Goal: Task Accomplishment & Management: Manage account settings

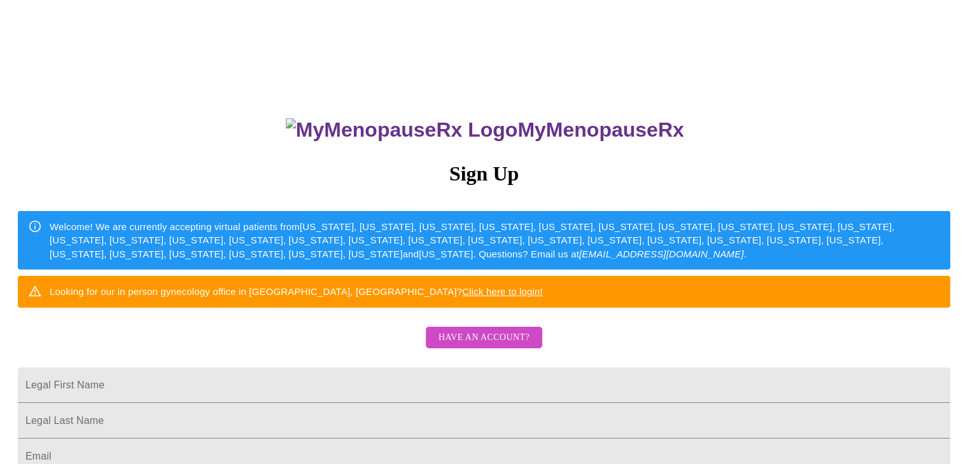
click at [475, 346] on span "Have an account?" at bounding box center [483, 338] width 91 height 16
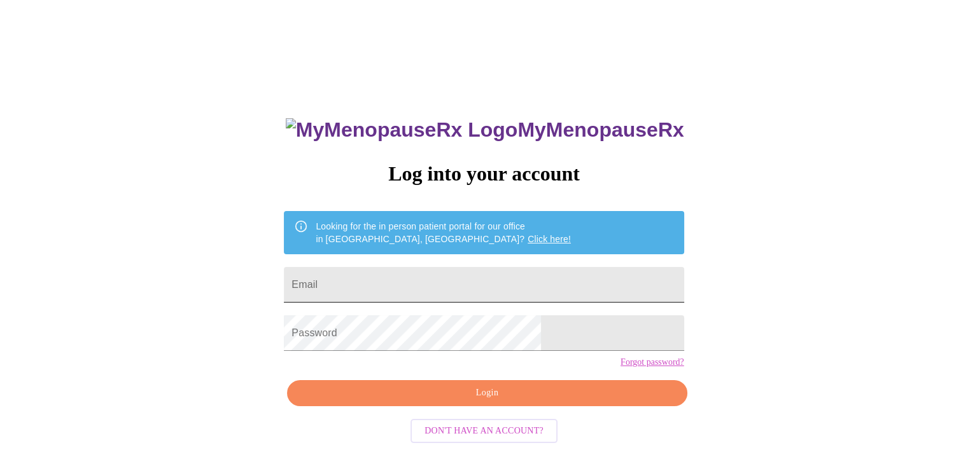
click at [403, 281] on input "Email" at bounding box center [484, 285] width 400 height 36
type input "[EMAIL_ADDRESS][DOMAIN_NAME]"
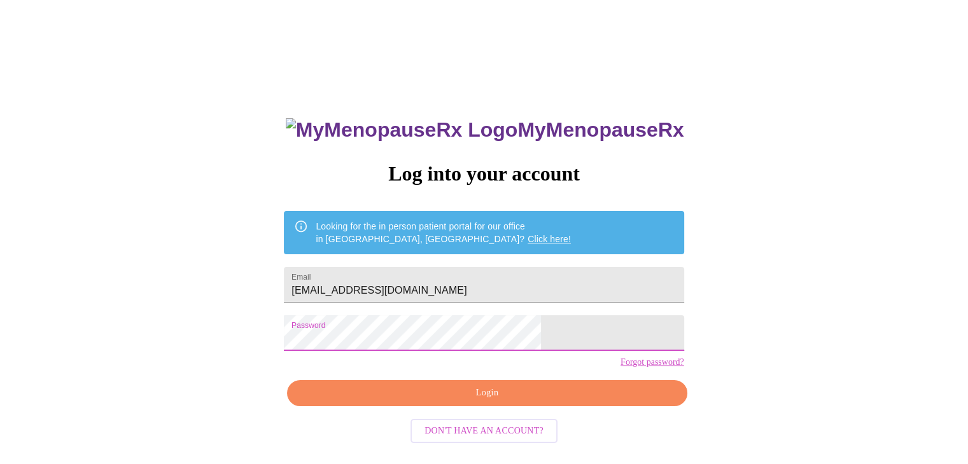
click at [514, 401] on span "Login" at bounding box center [487, 394] width 370 height 16
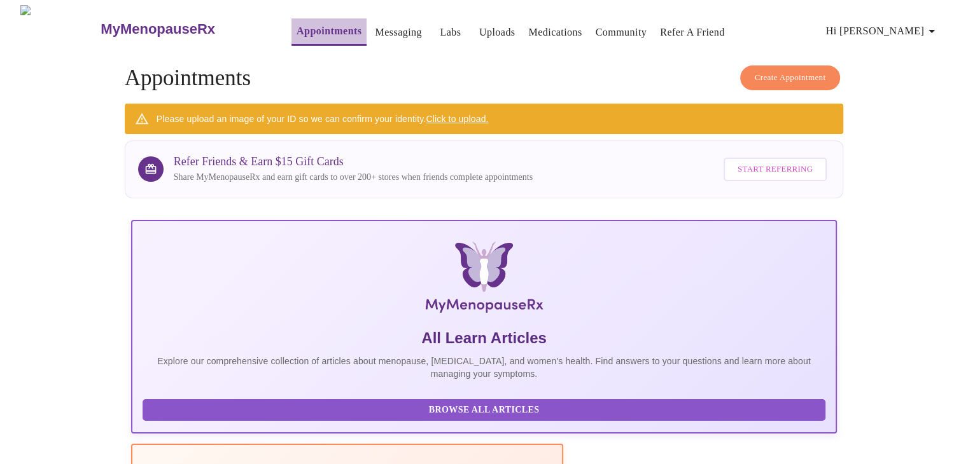
click at [301, 33] on link "Appointments" at bounding box center [328, 31] width 65 height 18
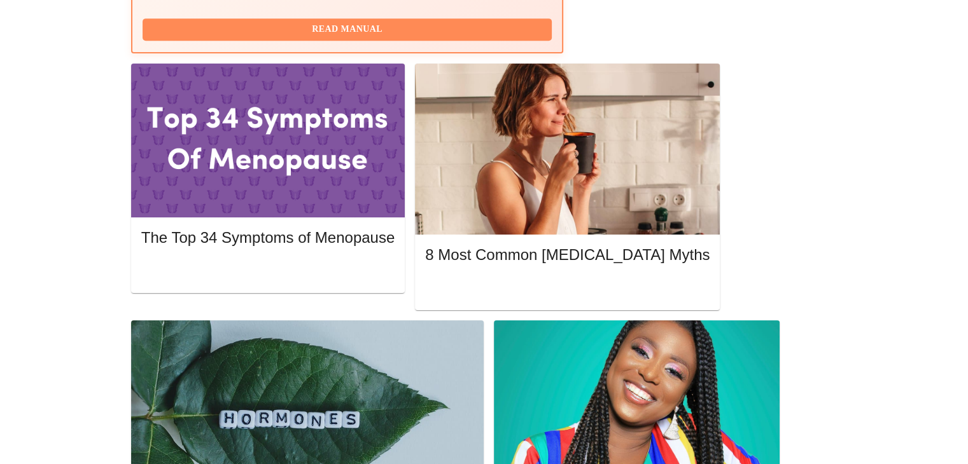
scroll to position [636, 0]
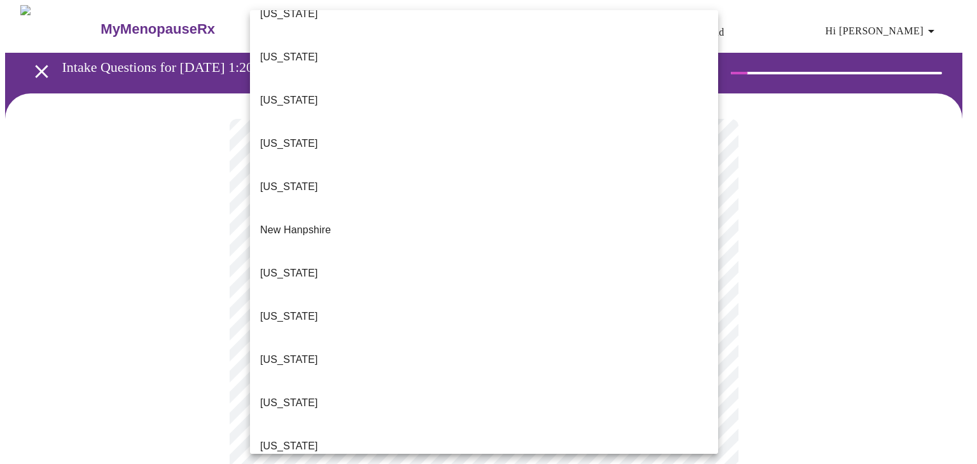
scroll to position [1220, 0]
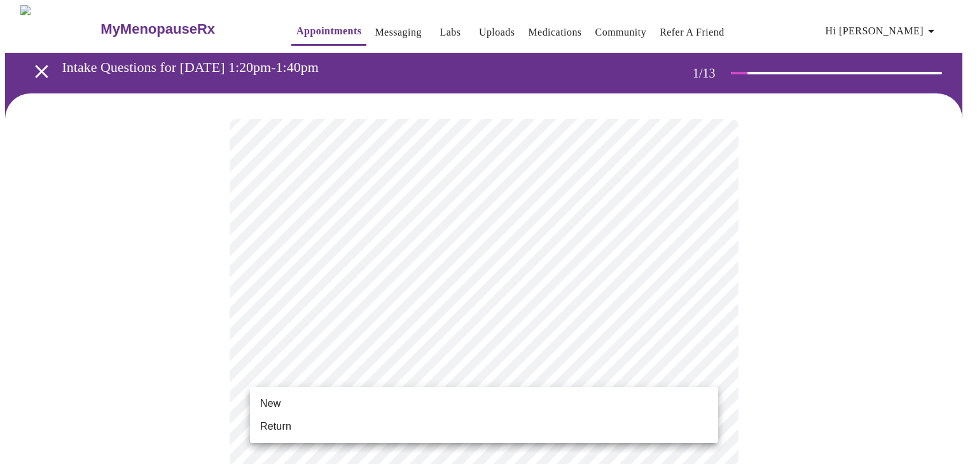
click at [298, 431] on li "Return" at bounding box center [484, 426] width 468 height 23
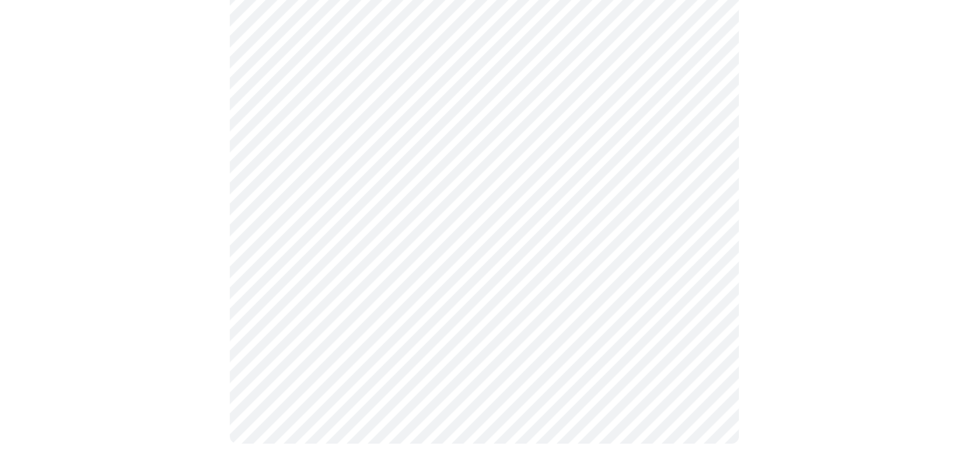
scroll to position [0, 0]
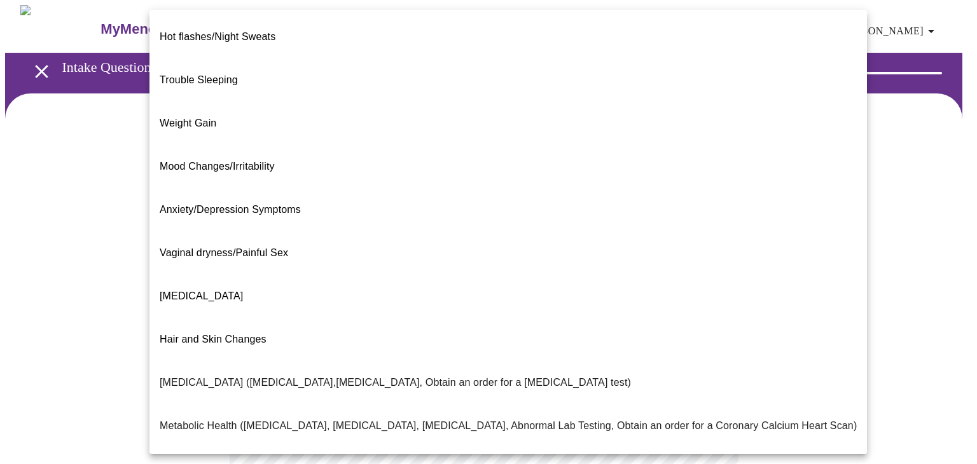
click at [708, 260] on body "MyMenopauseRx Appointments Messaging Labs Uploads Medications Community Refer a…" at bounding box center [488, 387] width 967 height 764
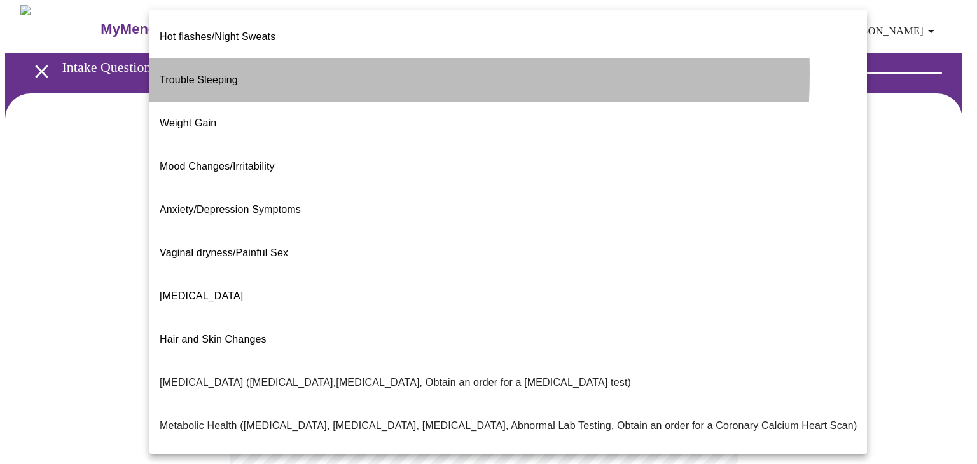
click at [239, 63] on li "Trouble Sleeping" at bounding box center [509, 80] width 718 height 43
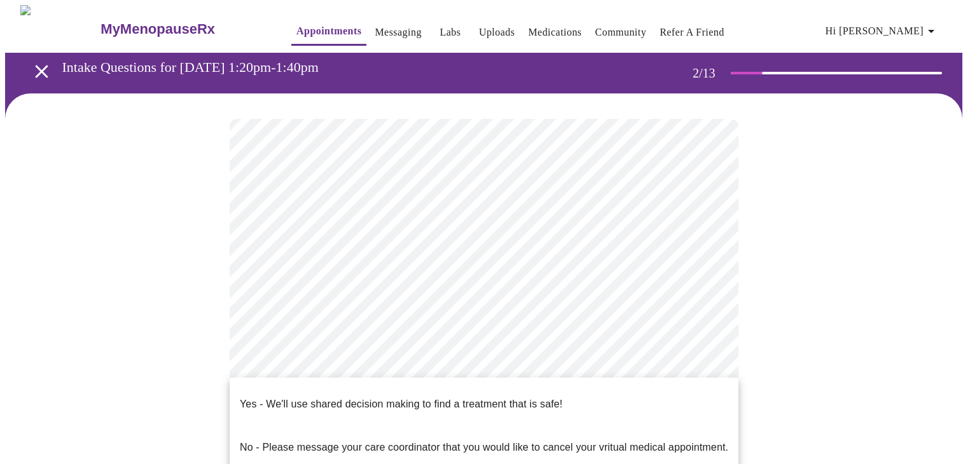
click at [708, 391] on body "MyMenopauseRx Appointments Messaging Labs Uploads Medications Community Refer a…" at bounding box center [488, 383] width 967 height 756
click at [323, 398] on p "Yes - We'll use shared decision making to find a treatment that is safe!" at bounding box center [401, 404] width 323 height 15
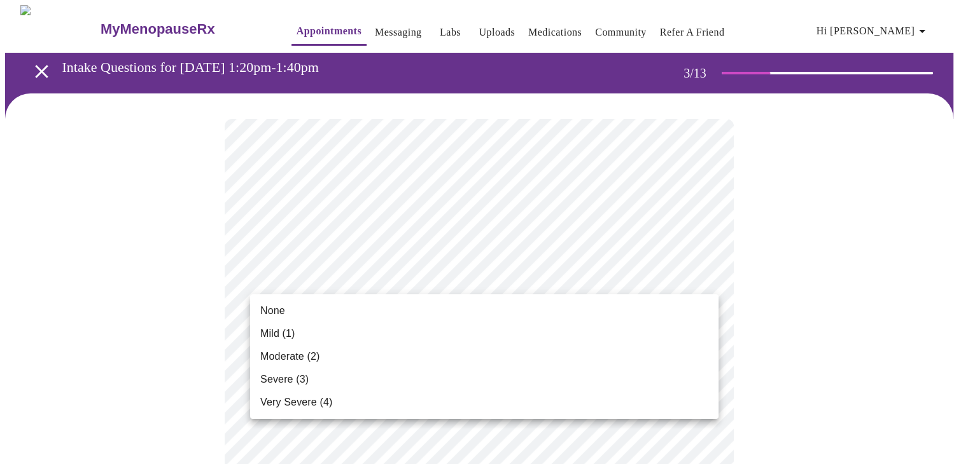
click at [323, 314] on li "None" at bounding box center [484, 311] width 468 height 23
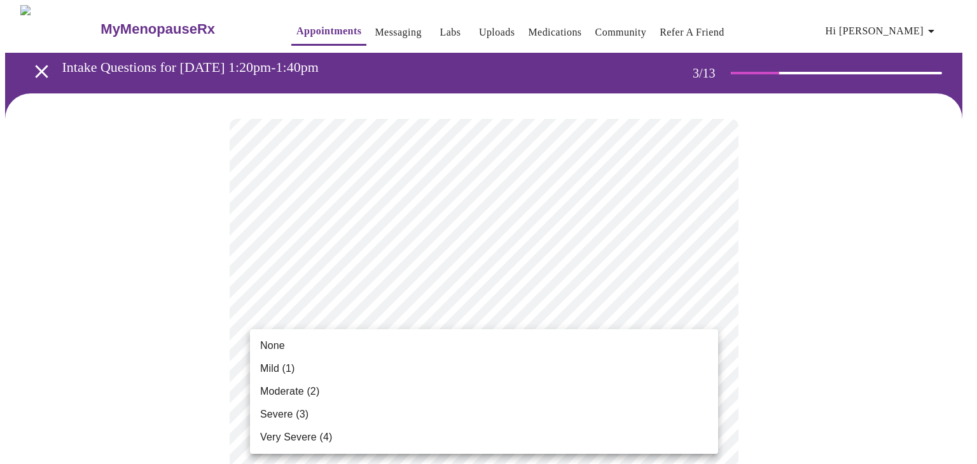
click at [337, 351] on li "None" at bounding box center [484, 346] width 468 height 23
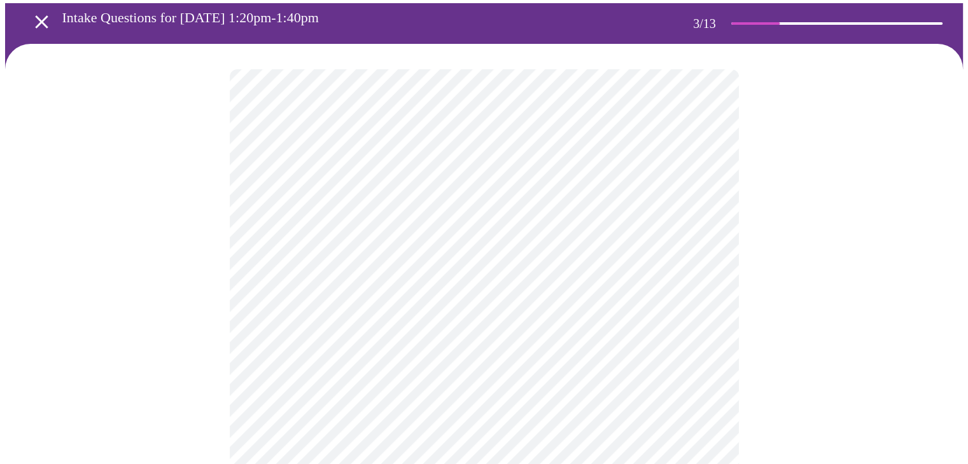
scroll to position [127, 0]
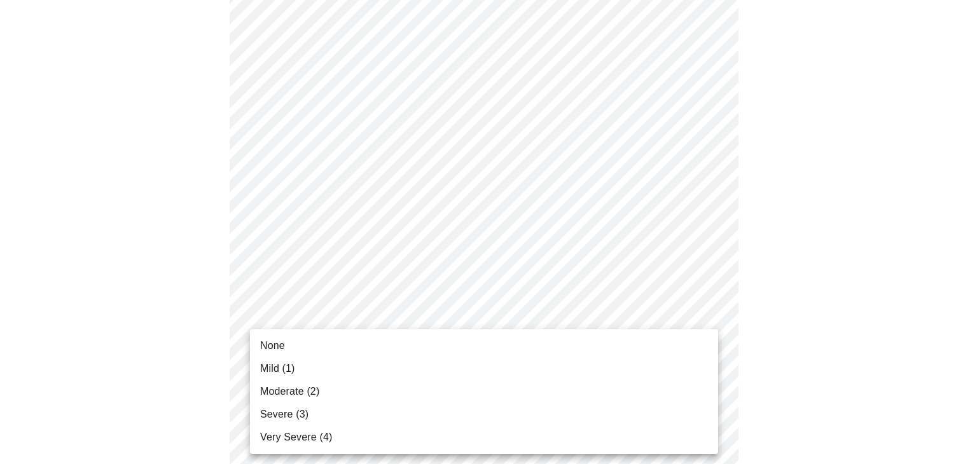
click at [331, 370] on li "Mild (1)" at bounding box center [484, 369] width 468 height 23
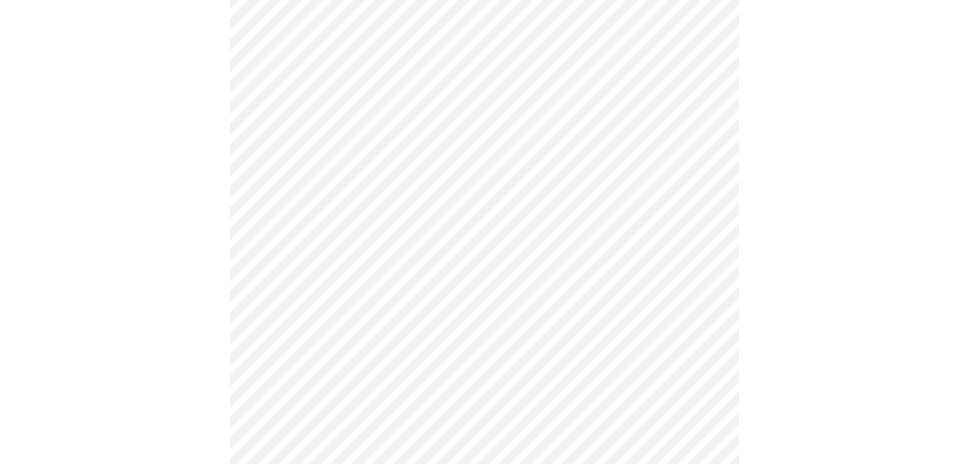
scroll to position [318, 0]
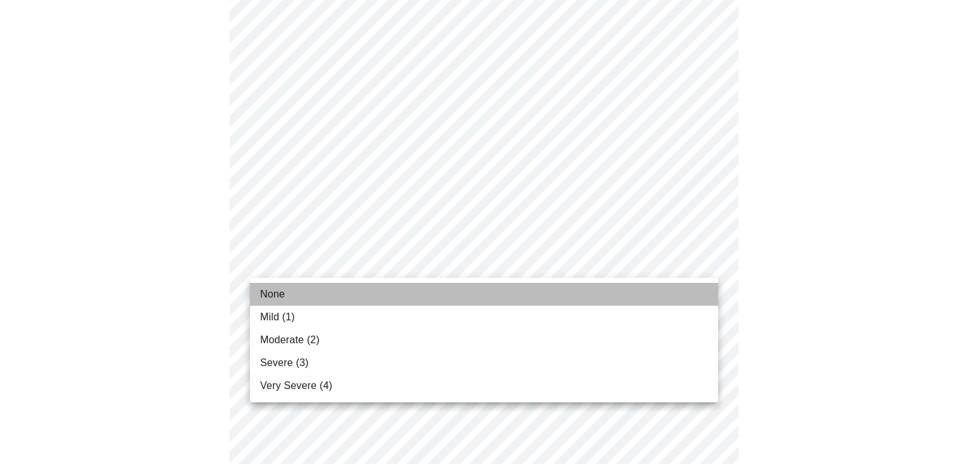
click at [330, 291] on li "None" at bounding box center [484, 294] width 468 height 23
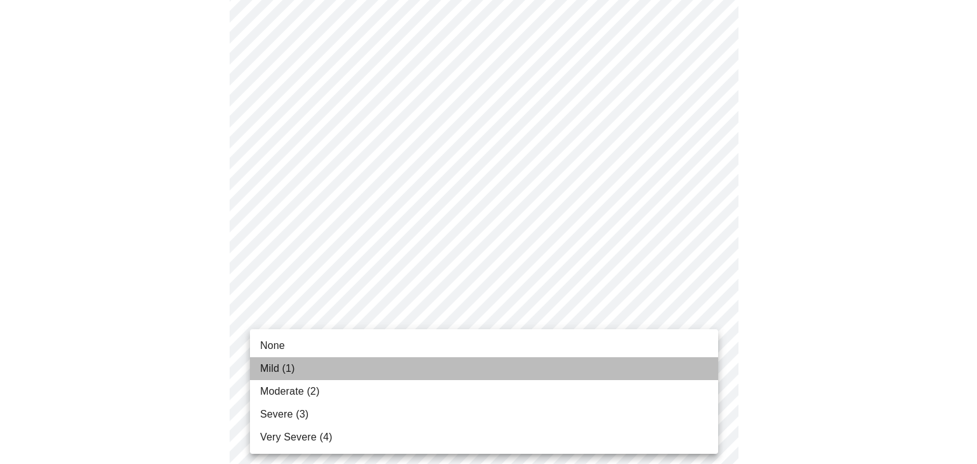
click at [295, 366] on span "Mild (1)" at bounding box center [277, 368] width 35 height 15
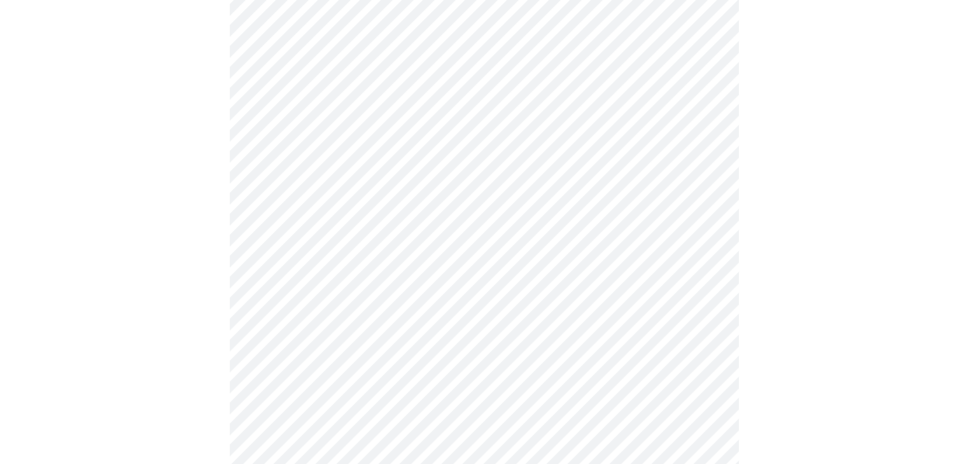
scroll to position [382, 0]
click at [708, 359] on body "MyMenopauseRx Appointments Messaging Labs Uploads Medications Community Refer a…" at bounding box center [488, 424] width 967 height 1603
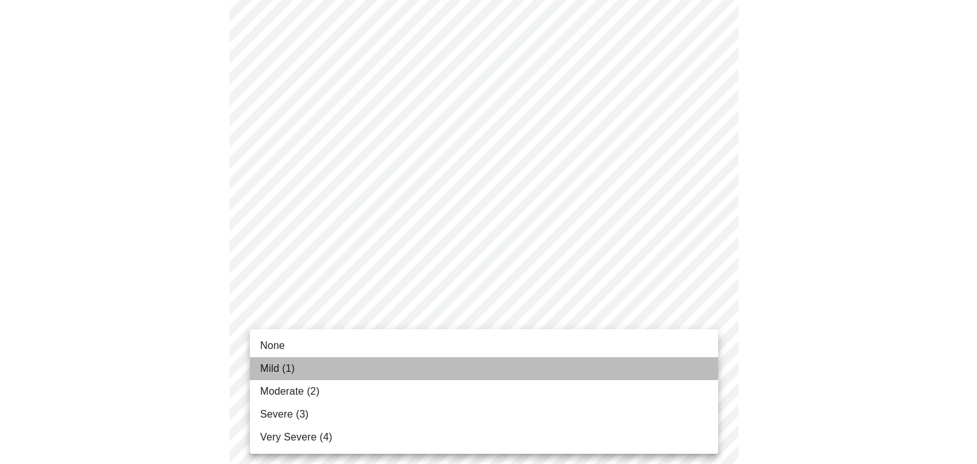
click at [285, 370] on span "Mild (1)" at bounding box center [277, 368] width 35 height 15
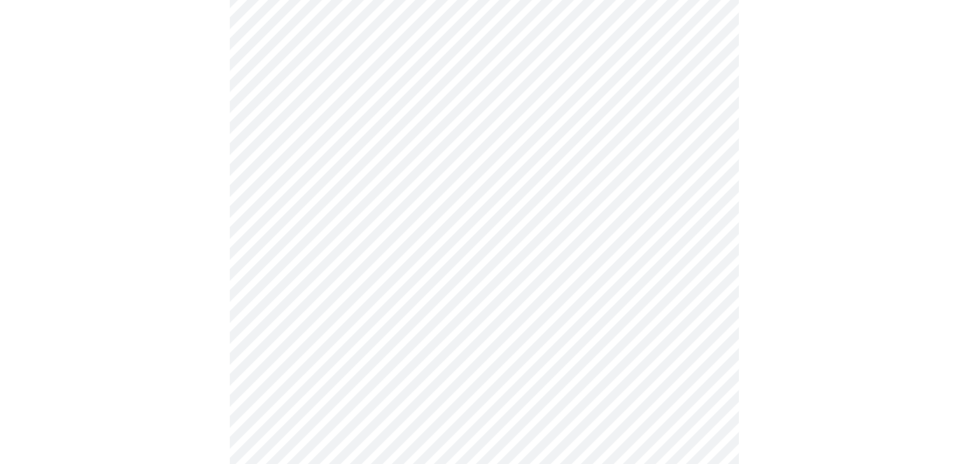
scroll to position [509, 0]
click at [706, 330] on body "MyMenopauseRx Appointments Messaging Labs Uploads Medications Community Refer a…" at bounding box center [488, 288] width 967 height 1585
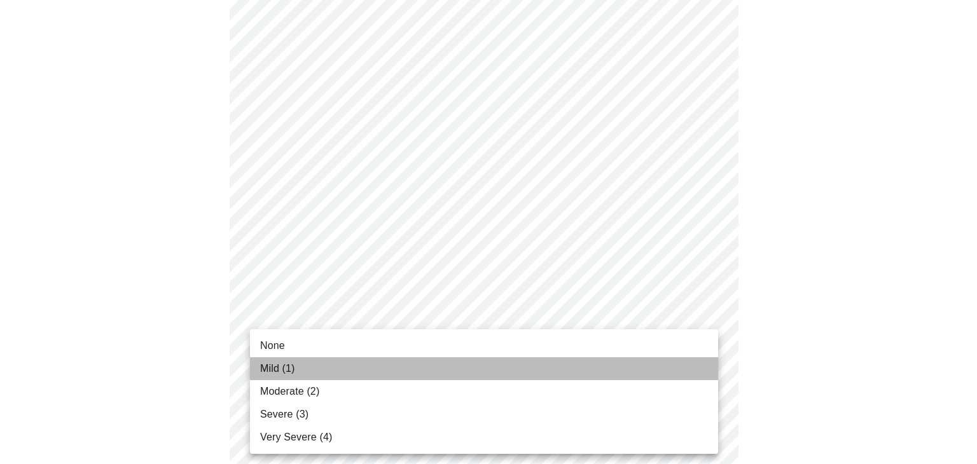
click at [295, 373] on span "Mild (1)" at bounding box center [277, 368] width 35 height 15
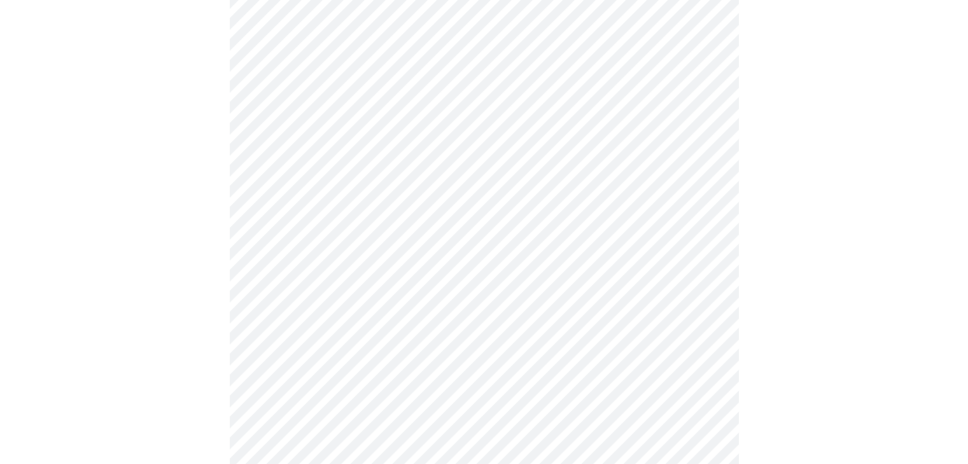
scroll to position [636, 0]
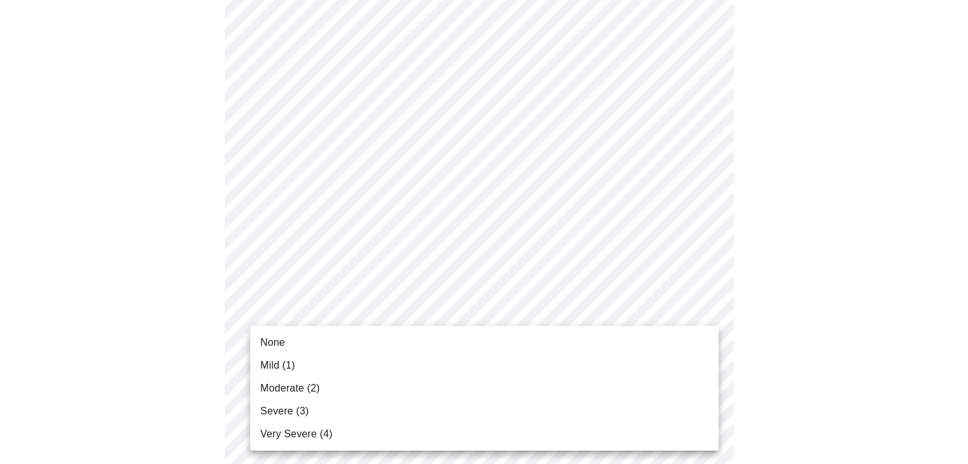
click at [705, 311] on body "MyMenopauseRx Appointments Messaging Labs Uploads Medications Community Refer a…" at bounding box center [483, 152] width 957 height 1567
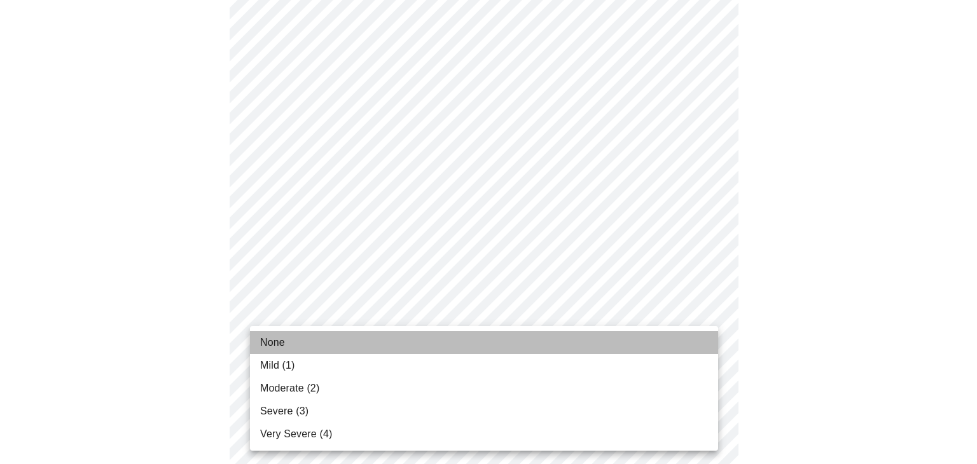
click at [293, 338] on li "None" at bounding box center [484, 342] width 468 height 23
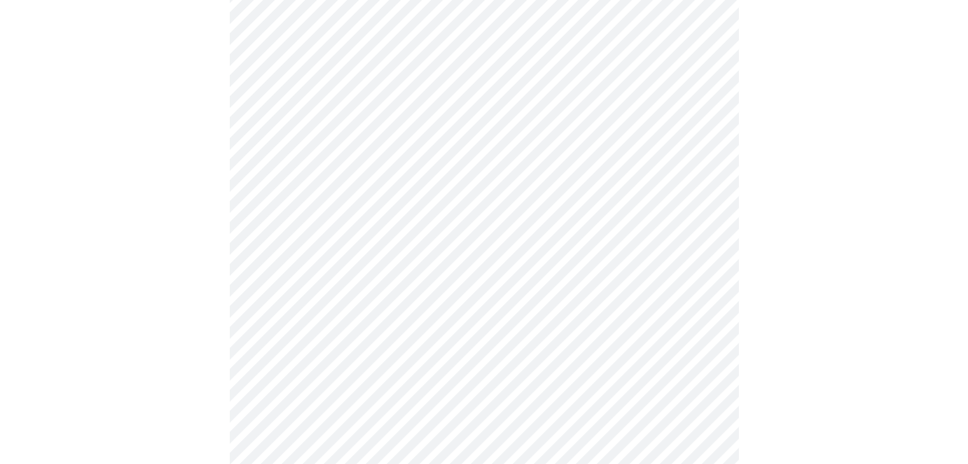
scroll to position [763, 0]
click at [704, 282] on body "MyMenopauseRx Appointments Messaging Labs Uploads Medications Community Refer a…" at bounding box center [483, 16] width 957 height 1549
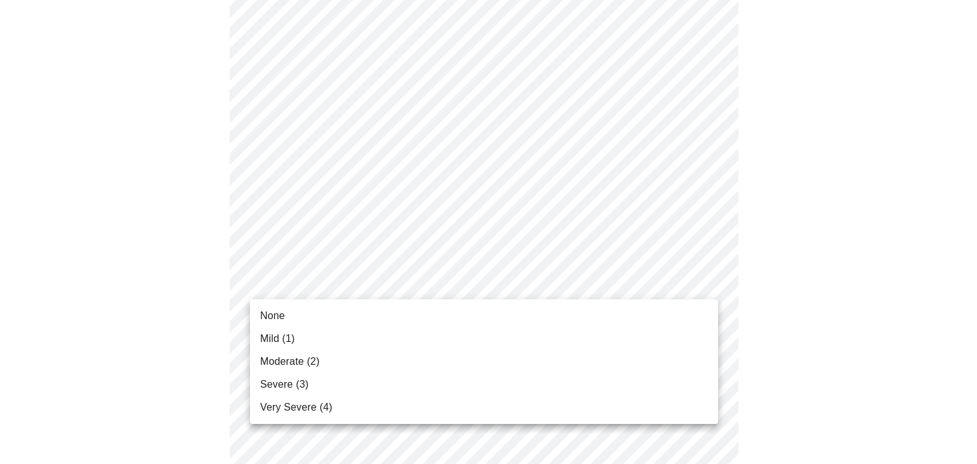
click at [358, 319] on li "None" at bounding box center [484, 316] width 468 height 23
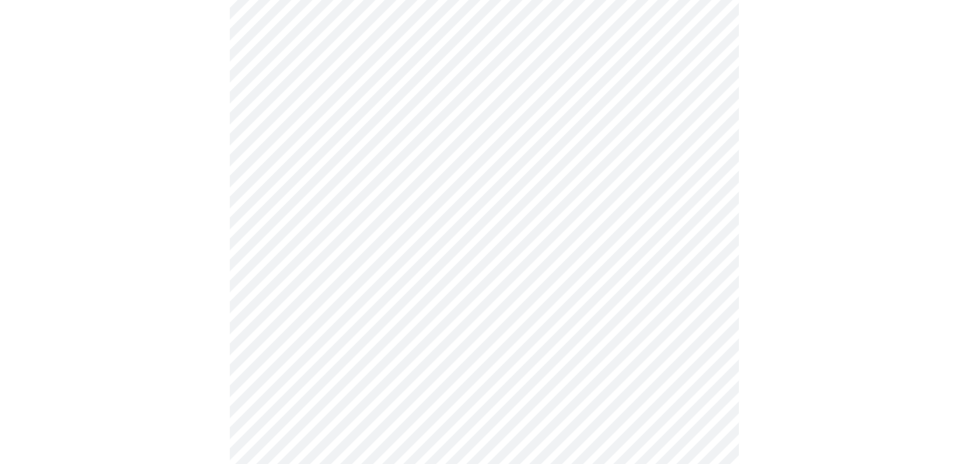
scroll to position [954, 0]
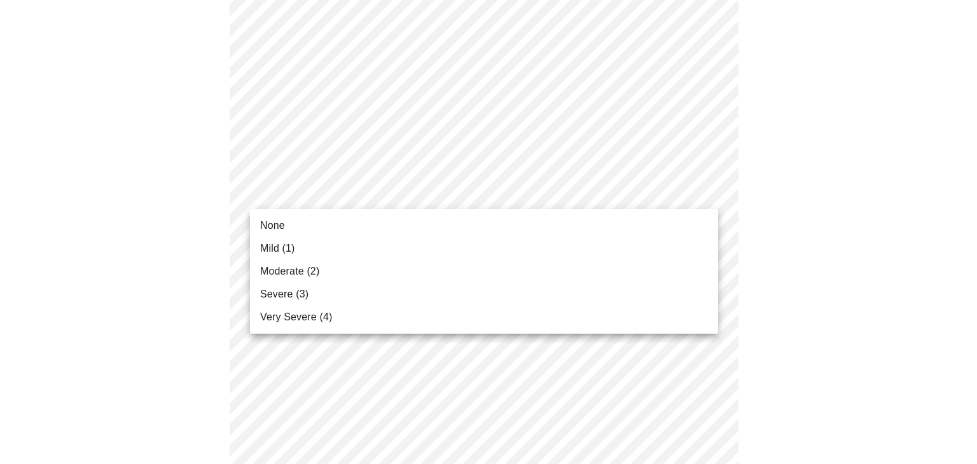
click at [277, 225] on span "None" at bounding box center [272, 225] width 25 height 15
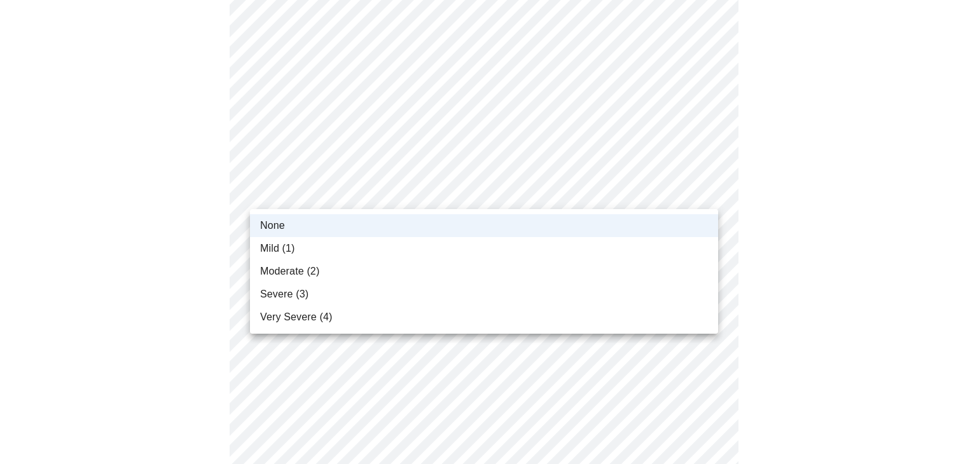
click at [324, 248] on li "Mild (1)" at bounding box center [484, 248] width 468 height 23
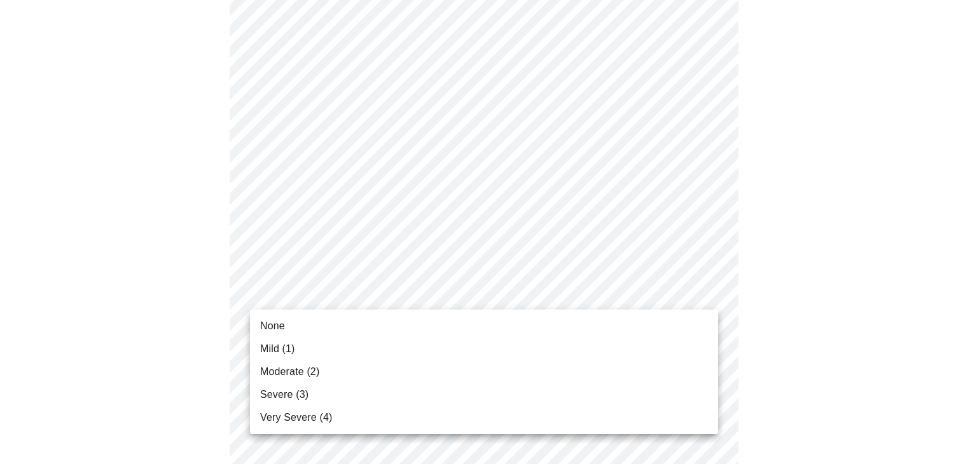
click at [308, 348] on li "Mild (1)" at bounding box center [484, 349] width 468 height 23
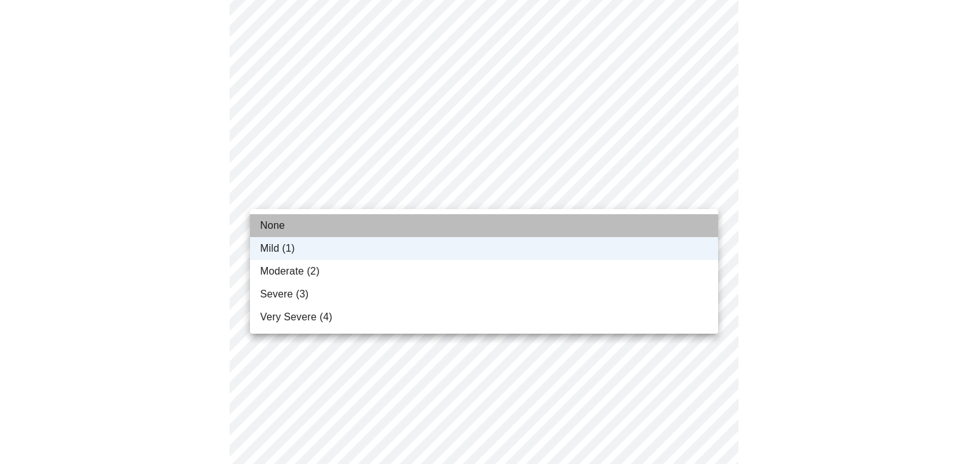
click at [305, 225] on li "None" at bounding box center [484, 225] width 468 height 23
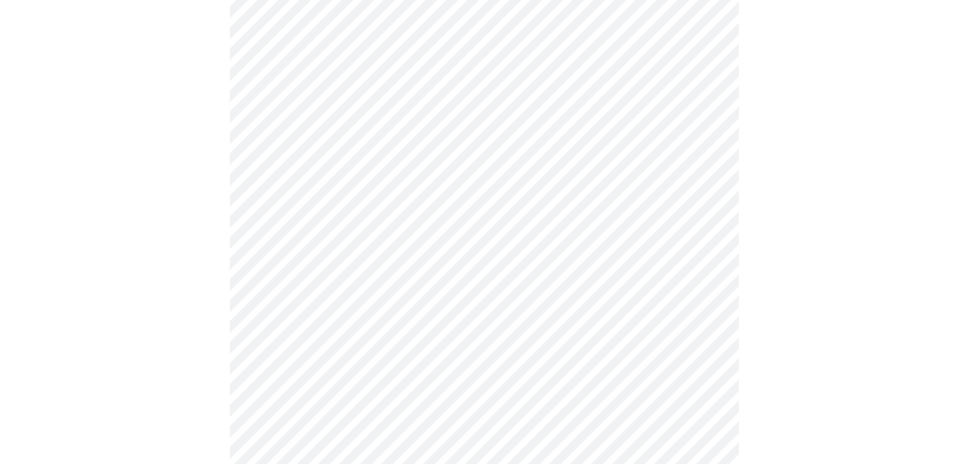
scroll to position [445, 0]
click at [706, 329] on body "MyMenopauseRx Appointments Messaging Labs Uploads Medications Community Refer a…" at bounding box center [488, 187] width 967 height 1255
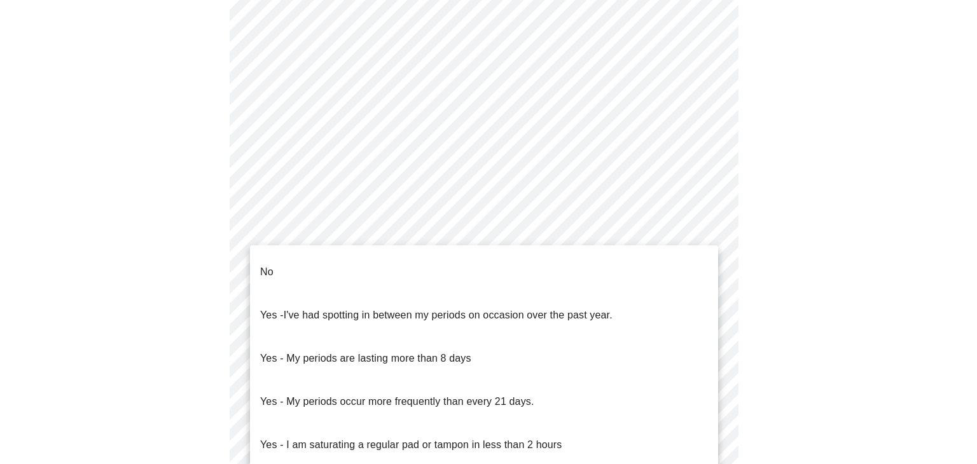
click at [307, 267] on li "No" at bounding box center [484, 272] width 468 height 43
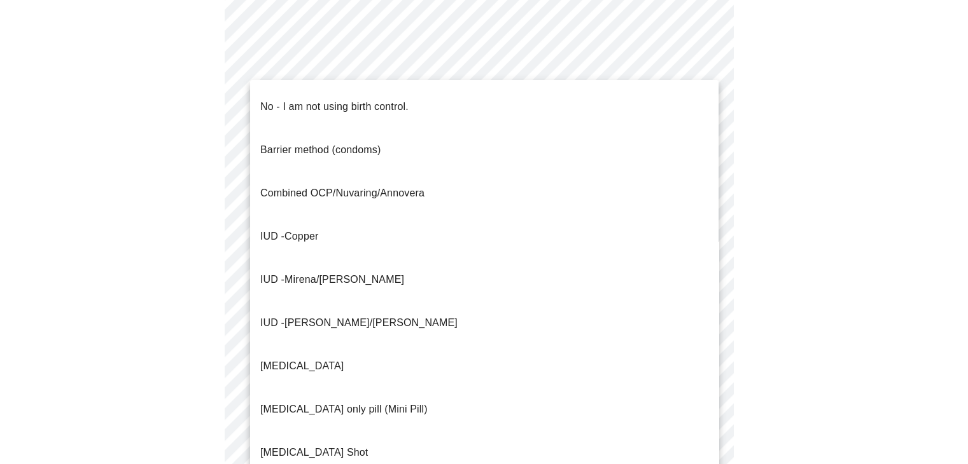
click at [708, 418] on body "MyMenopauseRx Appointments Messaging Labs Uploads Medications Community Refer a…" at bounding box center [483, 183] width 957 height 1247
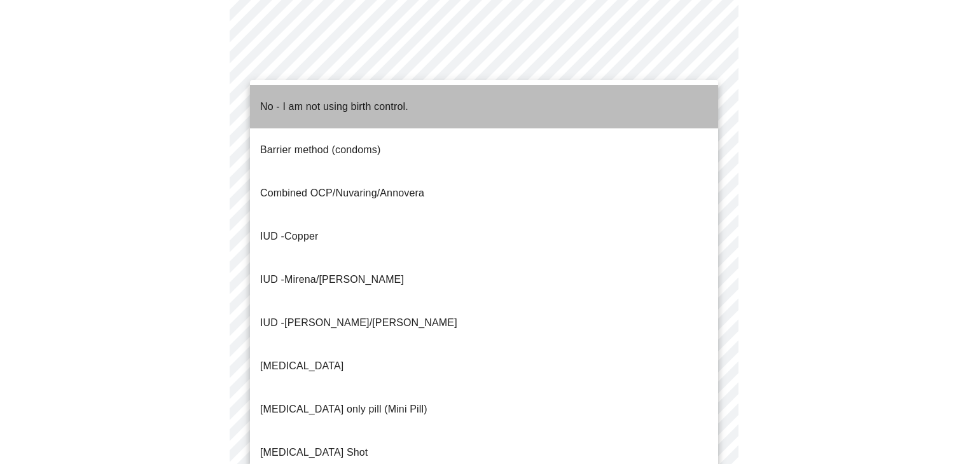
click at [293, 99] on p "No - I am not using birth control." at bounding box center [334, 106] width 148 height 15
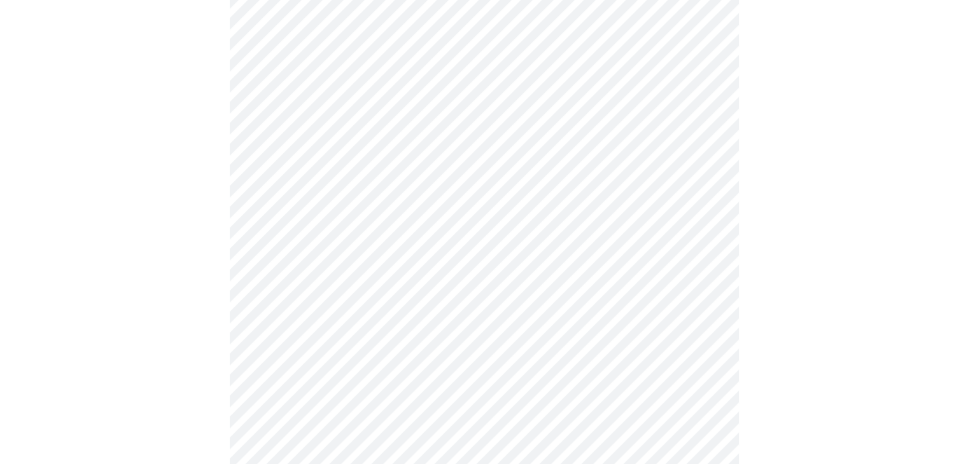
scroll to position [636, 0]
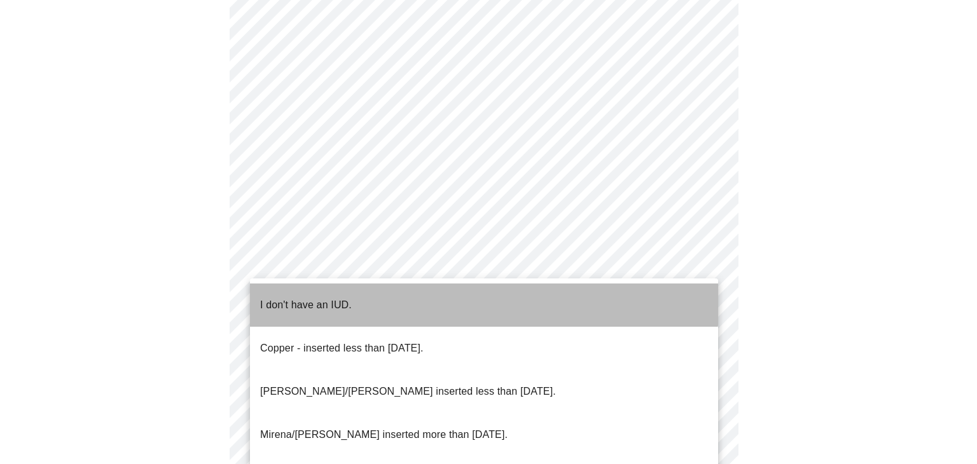
click at [383, 296] on li "I don't have an IUD." at bounding box center [484, 305] width 468 height 43
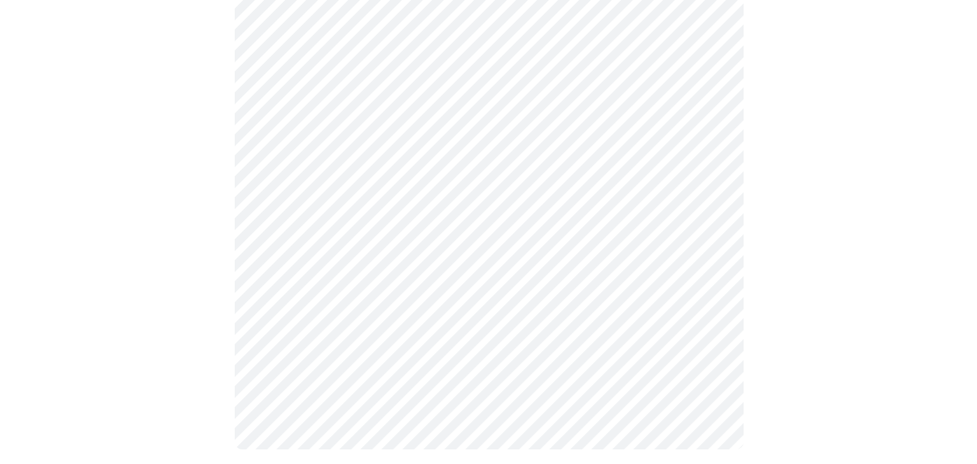
scroll to position [763, 0]
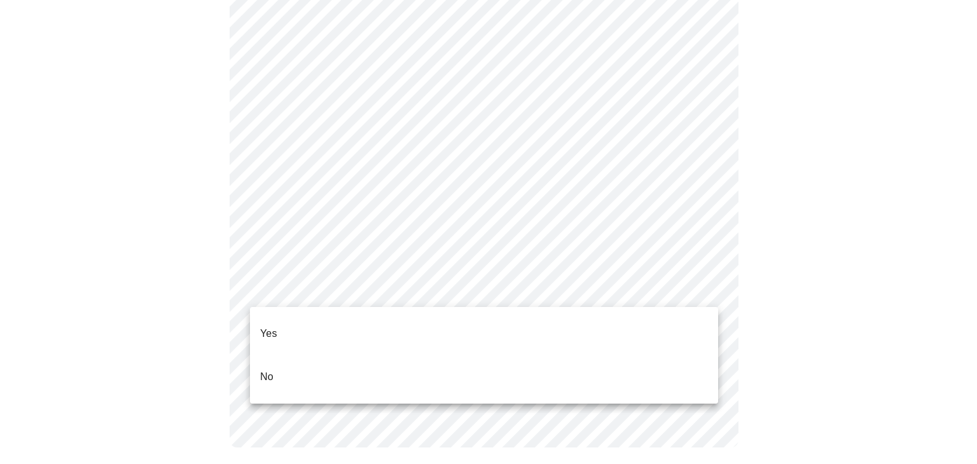
click at [274, 356] on li "No" at bounding box center [484, 377] width 468 height 43
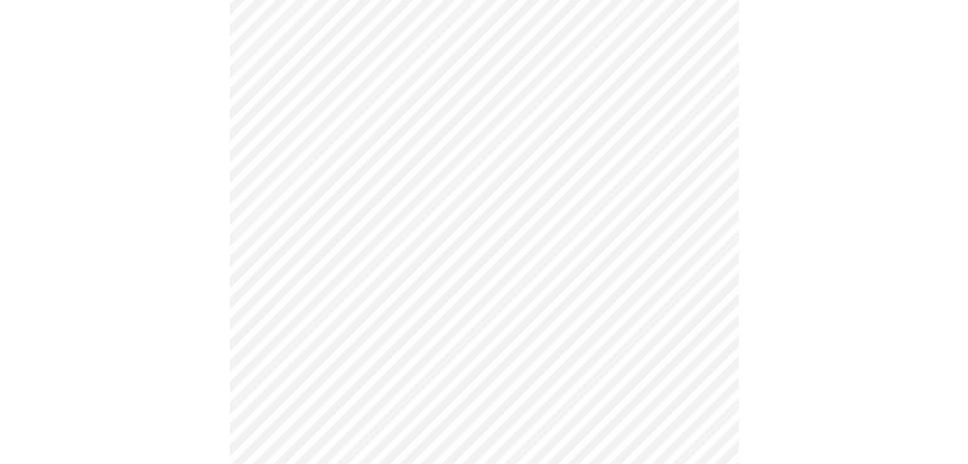
scroll to position [3245, 0]
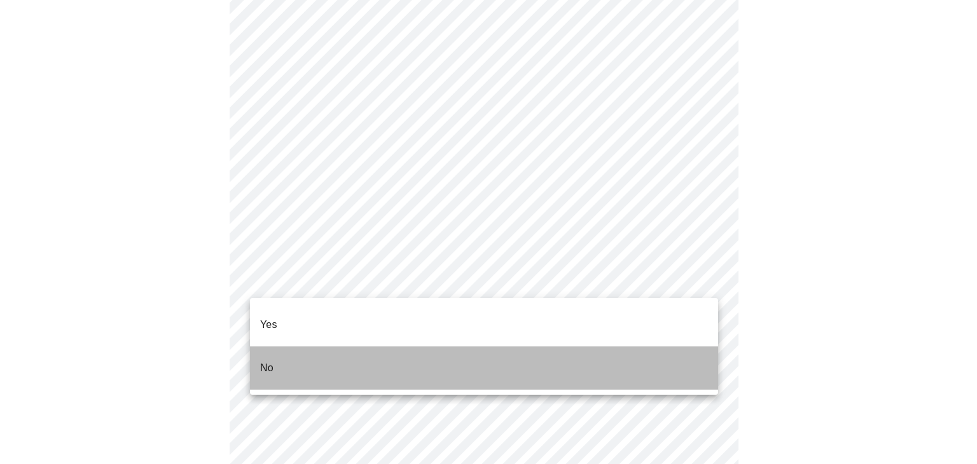
click at [268, 361] on p "No" at bounding box center [266, 368] width 13 height 15
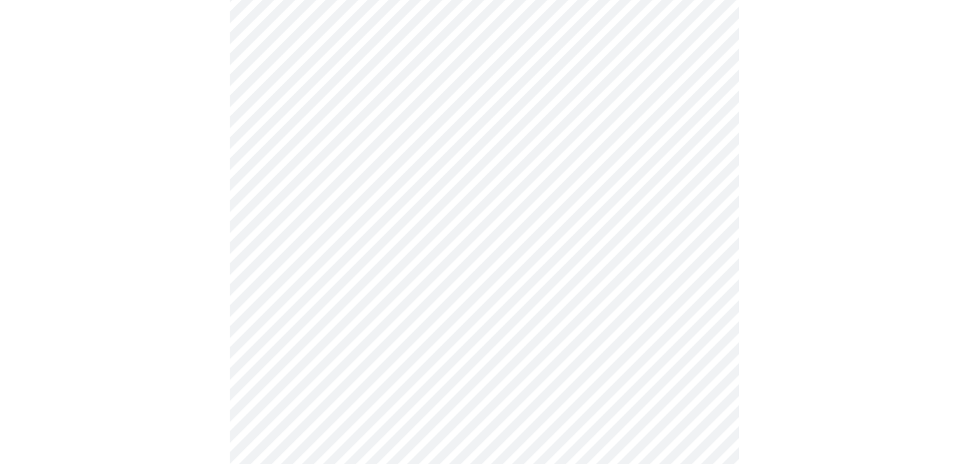
scroll to position [127, 0]
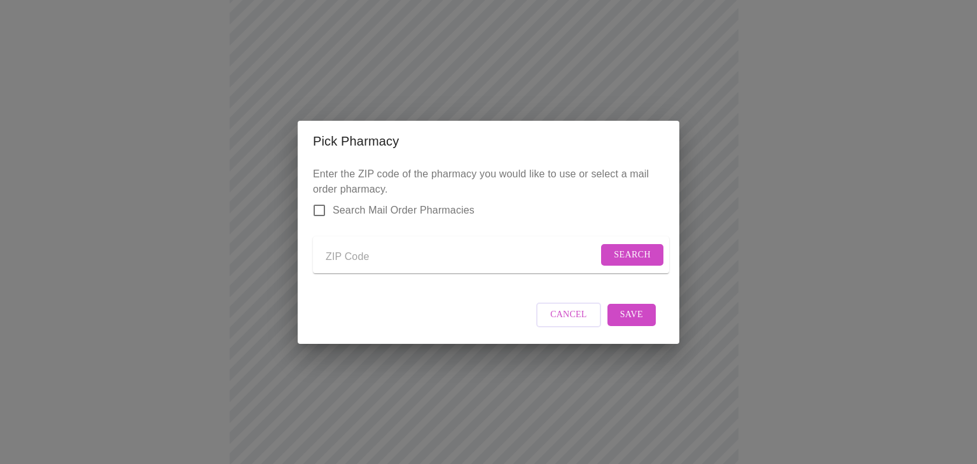
click at [570, 323] on span "Cancel" at bounding box center [568, 315] width 37 height 16
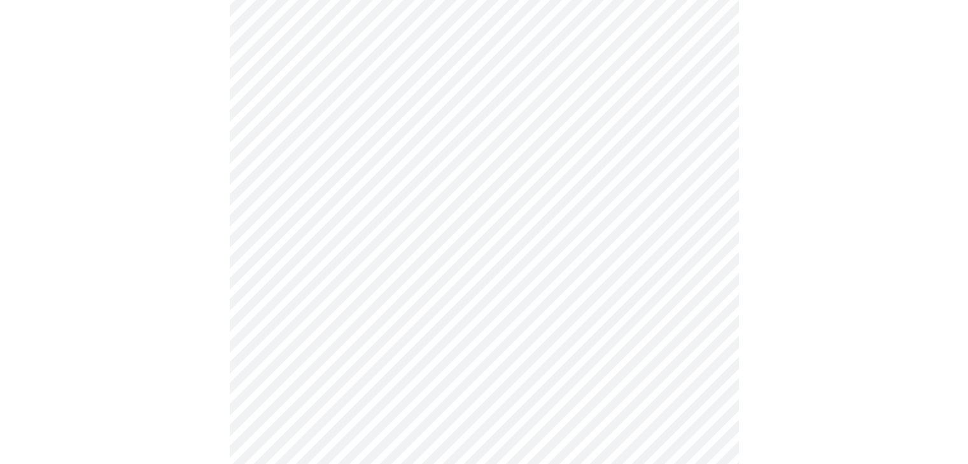
scroll to position [509, 0]
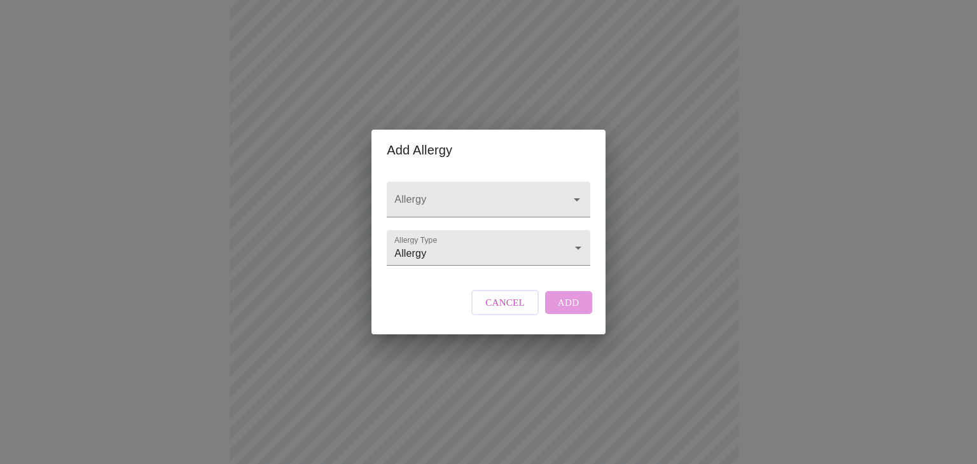
click at [517, 311] on span "Cancel" at bounding box center [504, 303] width 39 height 17
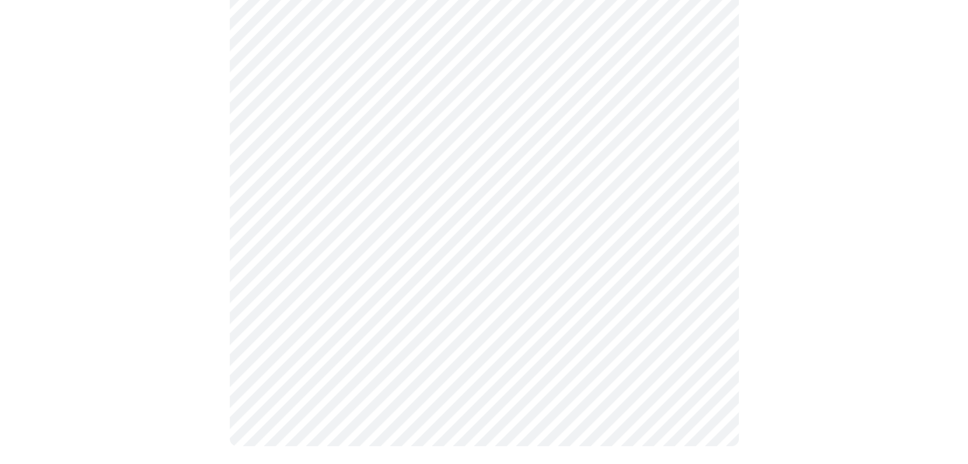
scroll to position [796, 0]
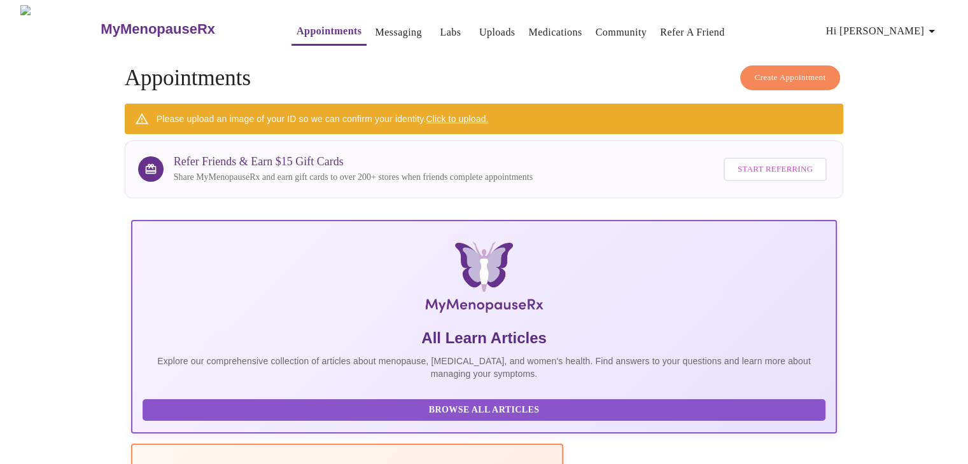
click at [914, 25] on span "Hi [PERSON_NAME]" at bounding box center [882, 31] width 113 height 18
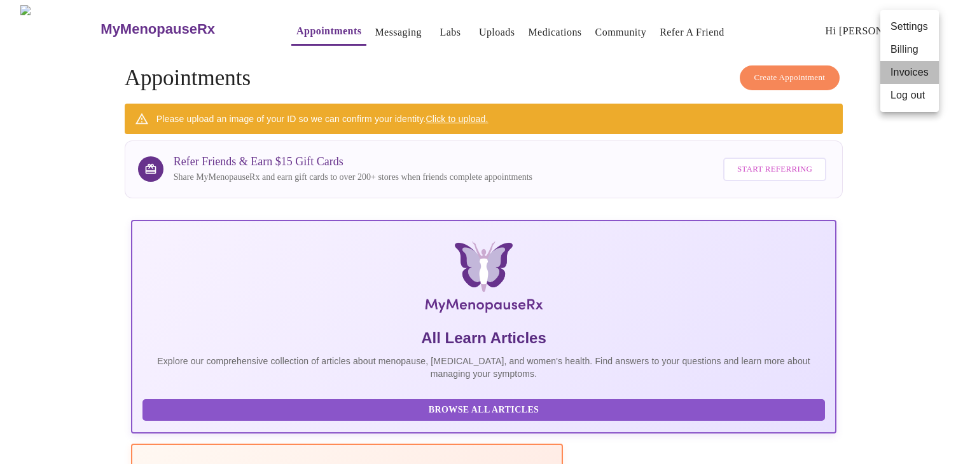
click at [917, 72] on li "Invoices" at bounding box center [909, 72] width 59 height 23
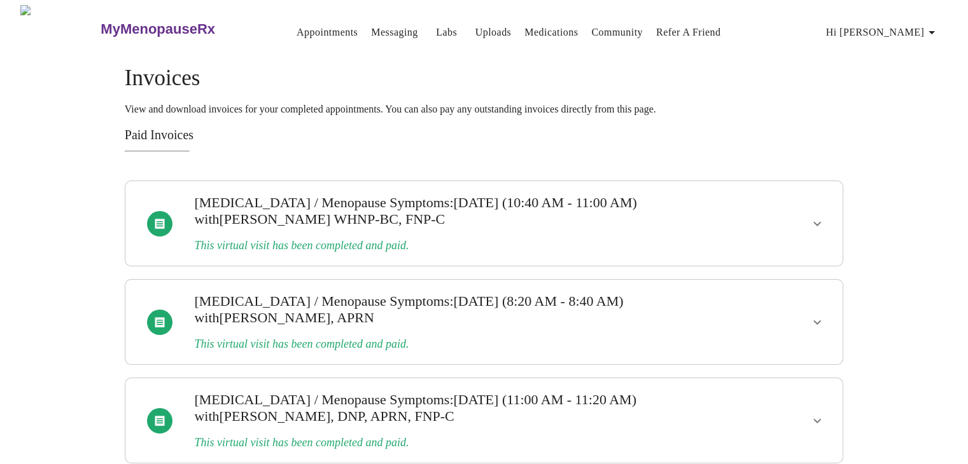
click at [928, 25] on span "Hi [PERSON_NAME]" at bounding box center [882, 33] width 113 height 18
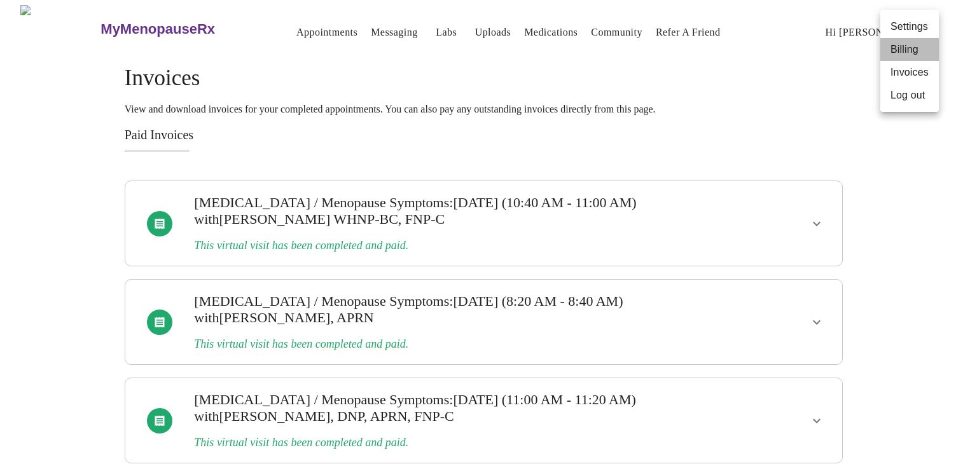
click at [909, 44] on li "Billing" at bounding box center [909, 49] width 59 height 23
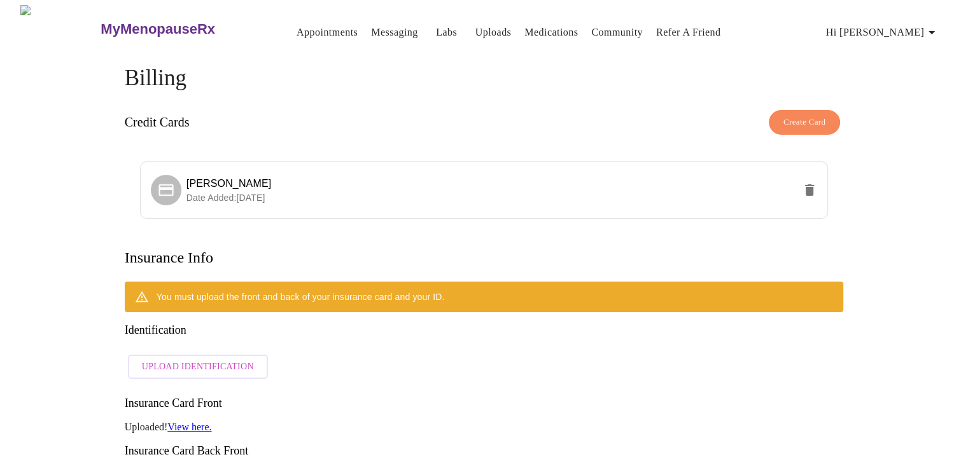
click at [938, 29] on icon "button" at bounding box center [931, 32] width 15 height 15
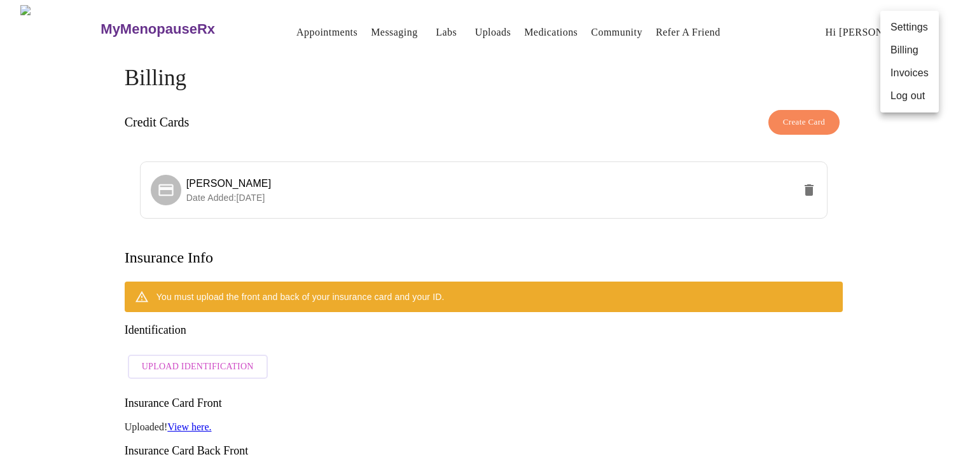
click at [915, 97] on li "Log out" at bounding box center [909, 96] width 59 height 23
